Goal: Task Accomplishment & Management: Use online tool/utility

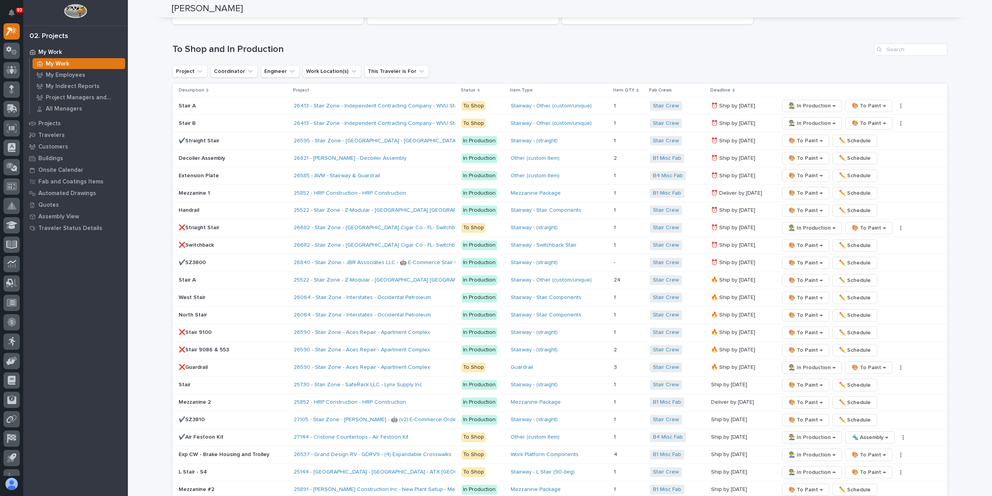
scroll to position [1163, 0]
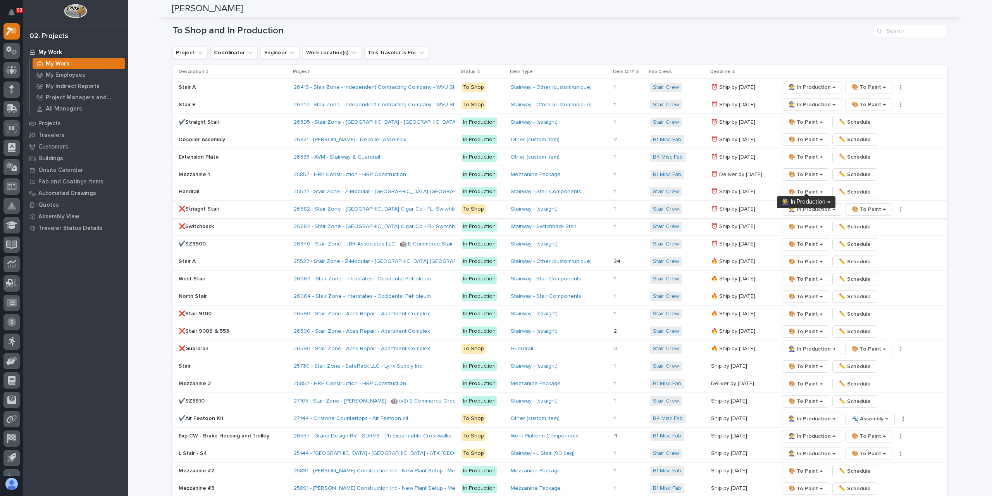
click at [800, 205] on span "👨‍🏭 In Production →" at bounding box center [812, 209] width 47 height 9
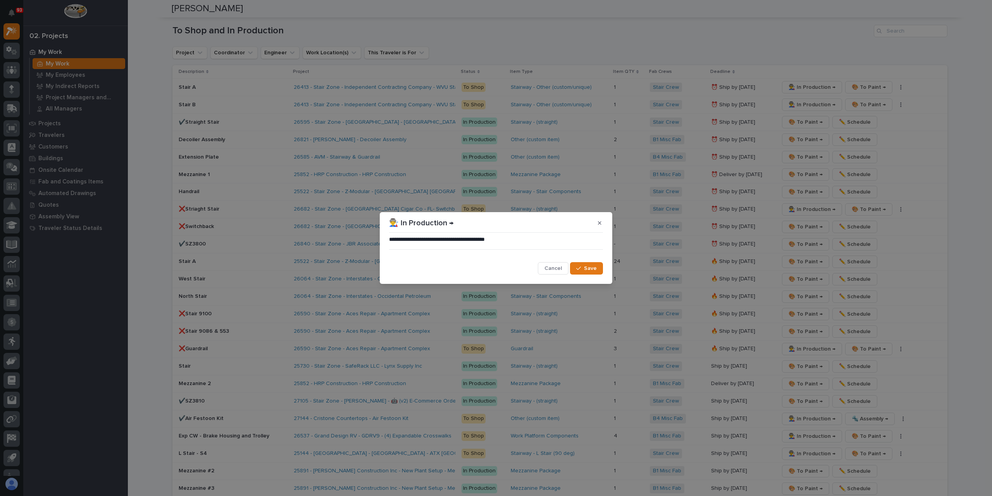
click at [600, 265] on button "Save" at bounding box center [586, 268] width 33 height 12
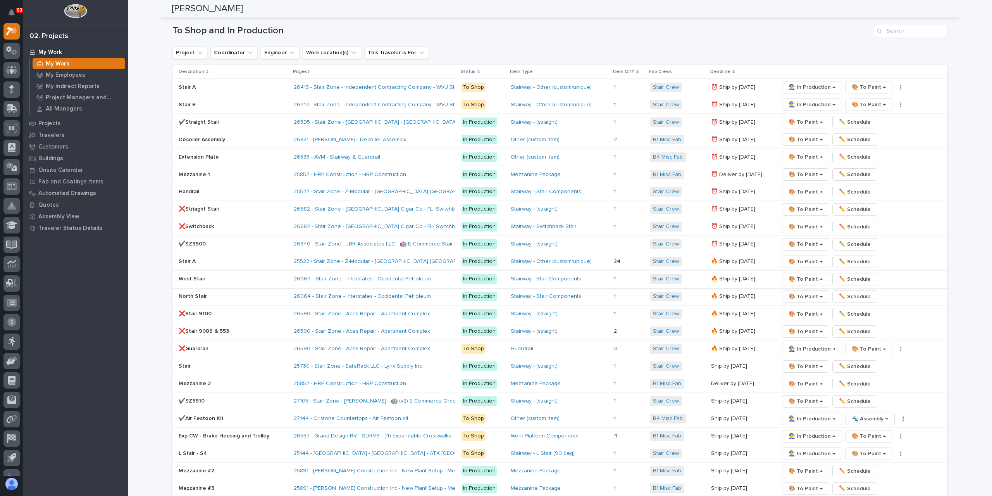
scroll to position [1279, 0]
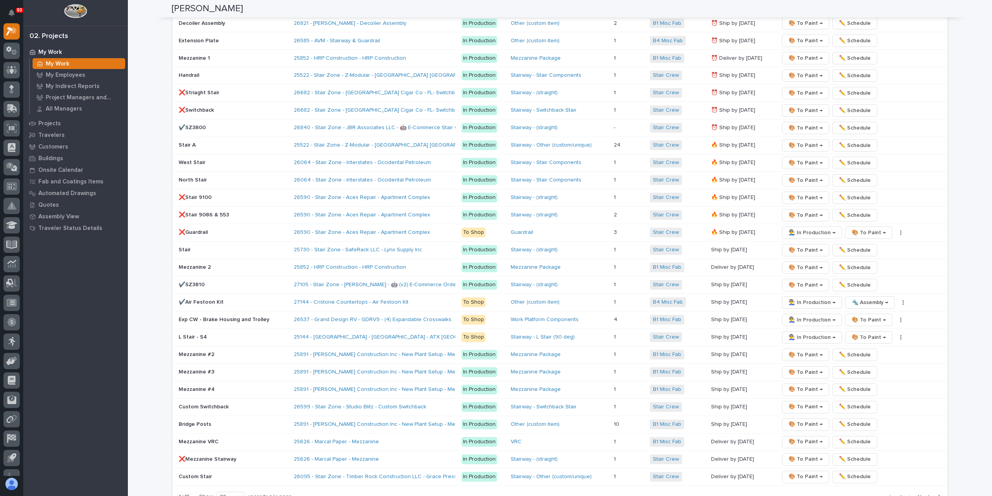
click at [922, 493] on span "Next" at bounding box center [926, 496] width 17 height 7
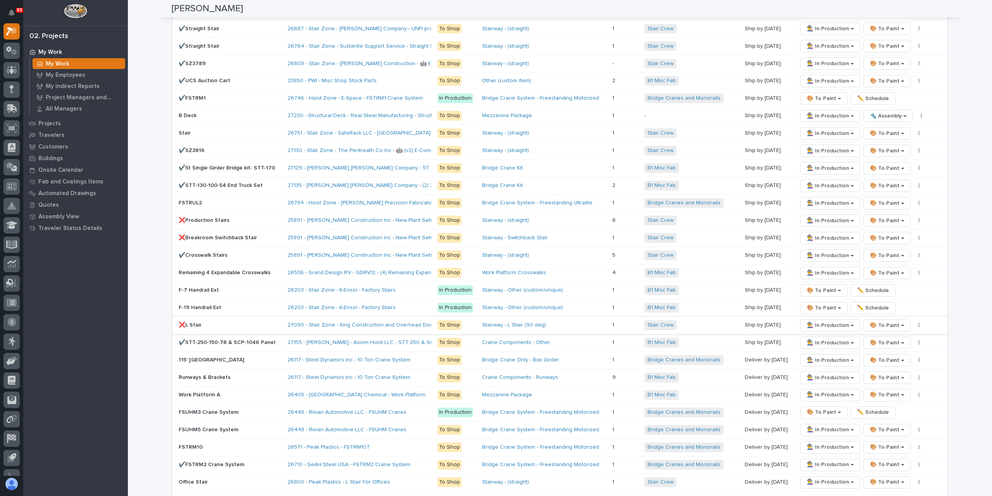
scroll to position [1318, 0]
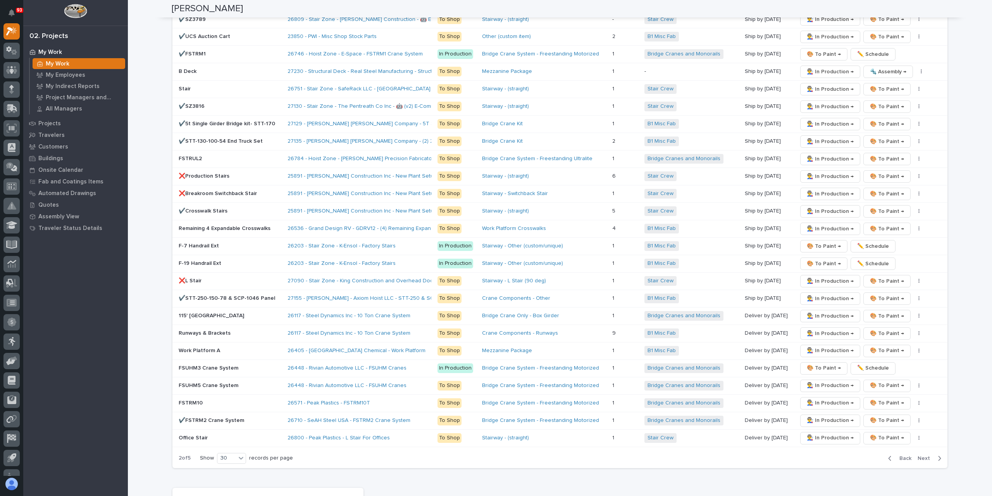
click at [896, 455] on span "Back" at bounding box center [903, 458] width 17 height 7
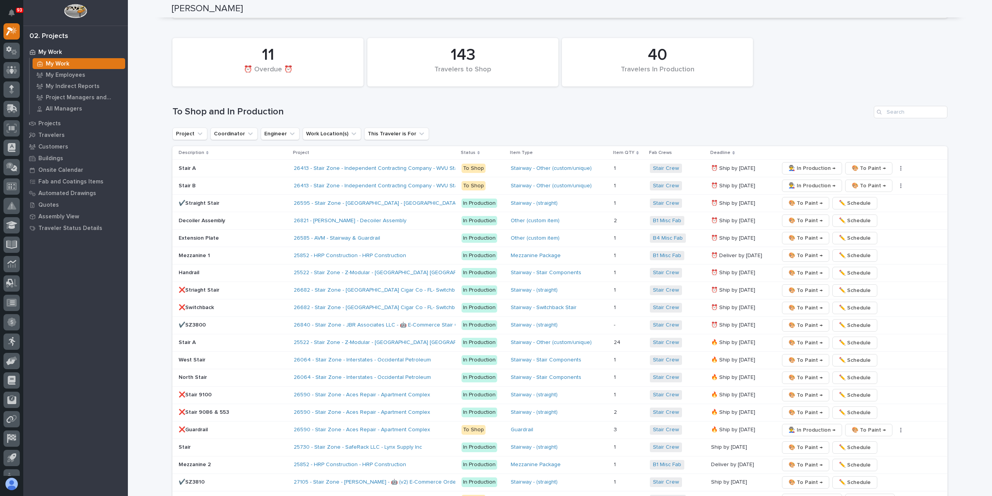
scroll to position [1008, 0]
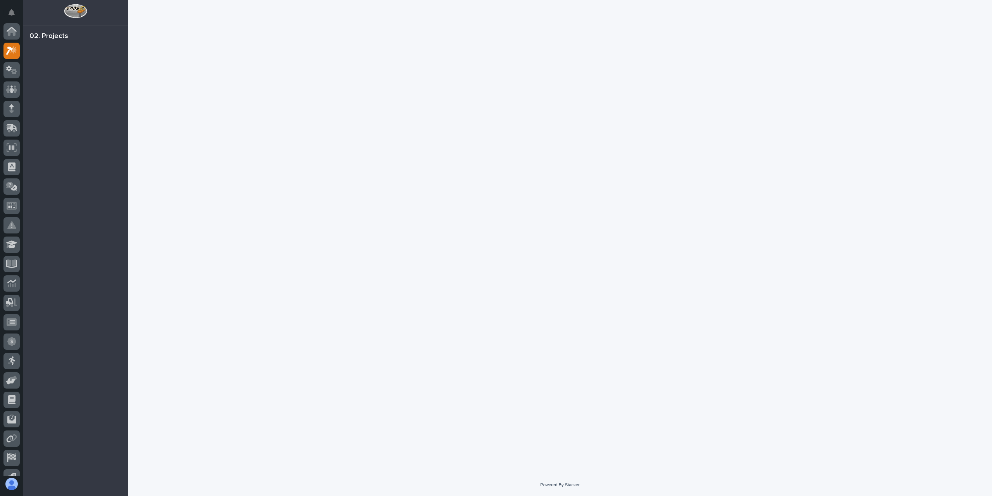
scroll to position [19, 0]
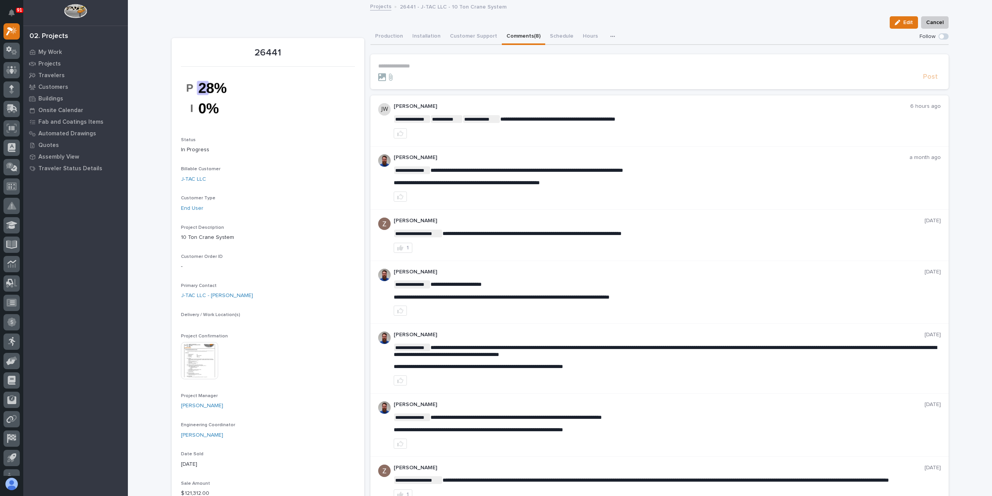
click at [437, 65] on p "**********" at bounding box center [659, 66] width 563 height 7
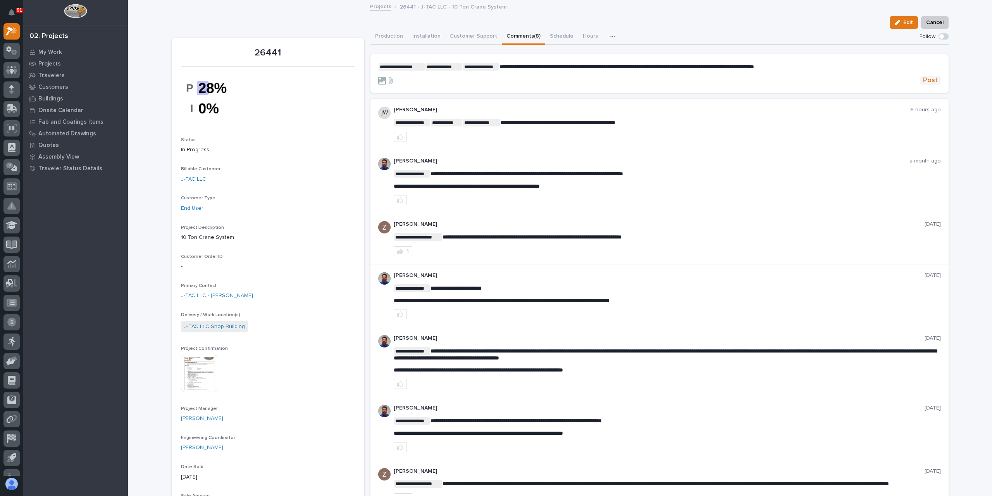
click at [923, 81] on span "Post" at bounding box center [930, 80] width 15 height 9
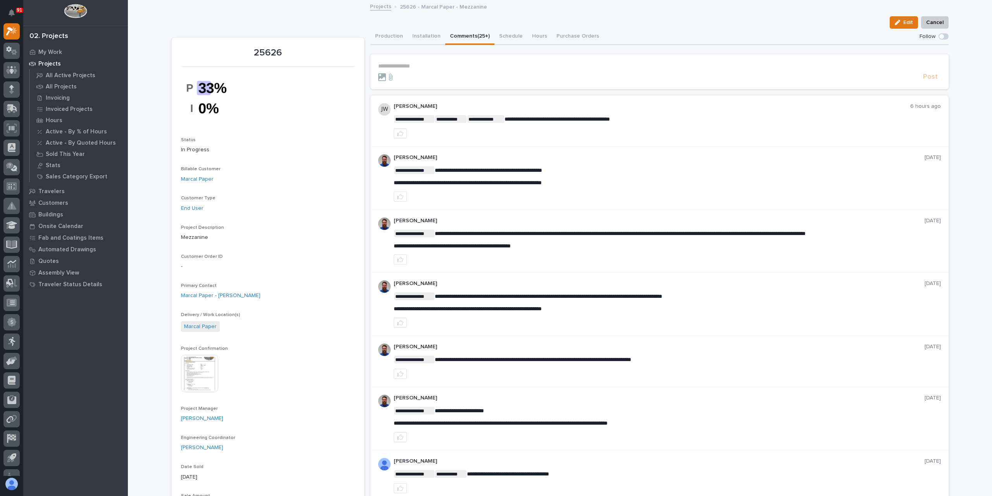
click at [426, 69] on p "**********" at bounding box center [659, 66] width 563 height 7
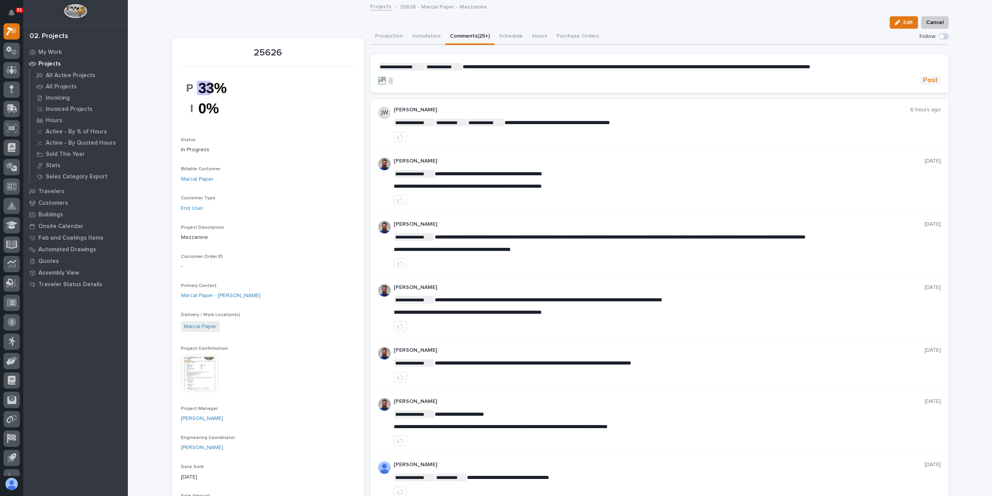
click at [931, 82] on span "Post" at bounding box center [930, 80] width 15 height 9
